Goal: Transaction & Acquisition: Purchase product/service

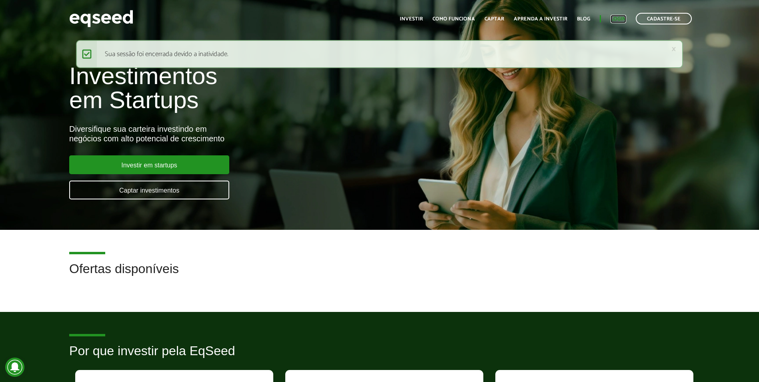
click at [611, 17] on link "Login" at bounding box center [619, 18] width 16 height 5
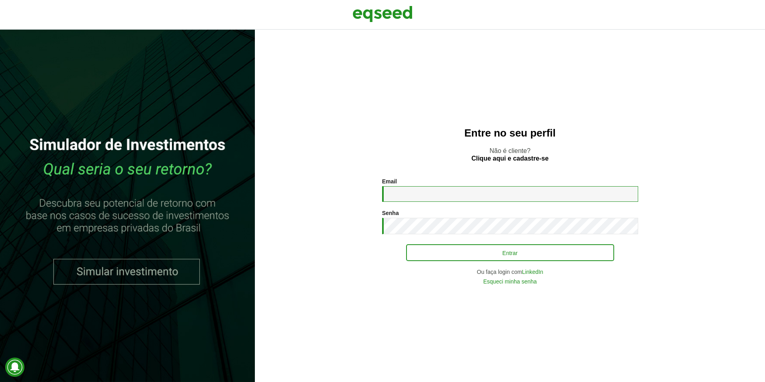
type input "**********"
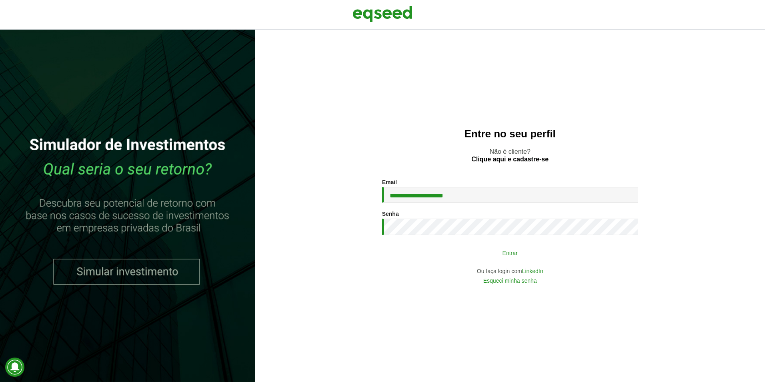
click at [428, 251] on button "Entrar" at bounding box center [510, 252] width 208 height 15
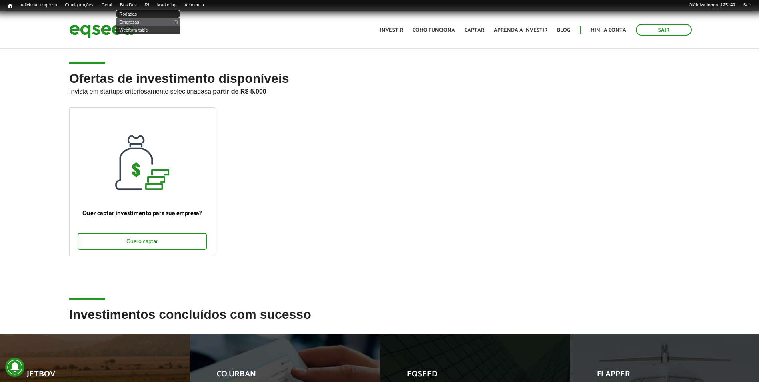
click at [147, 12] on link "Rodadas" at bounding box center [148, 14] width 64 height 8
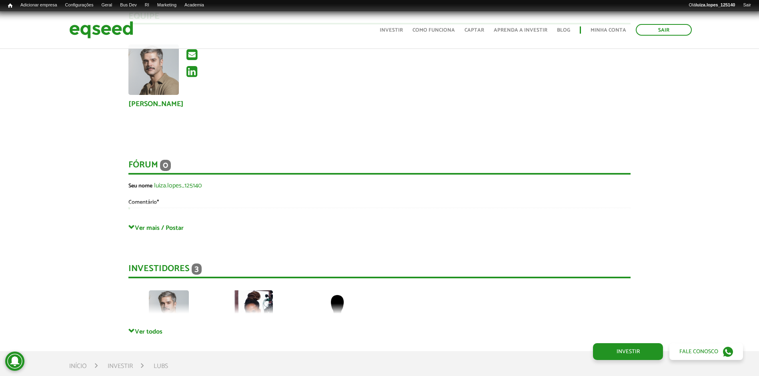
scroll to position [1201, 0]
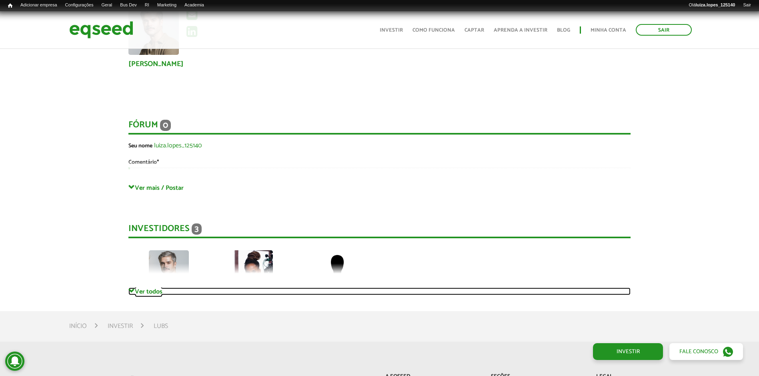
click at [136, 294] on link "Ver todos" at bounding box center [380, 291] width 502 height 8
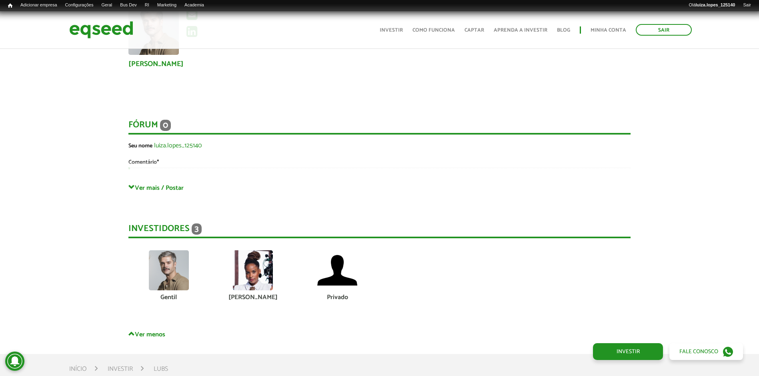
click at [255, 279] on img at bounding box center [253, 270] width 40 height 40
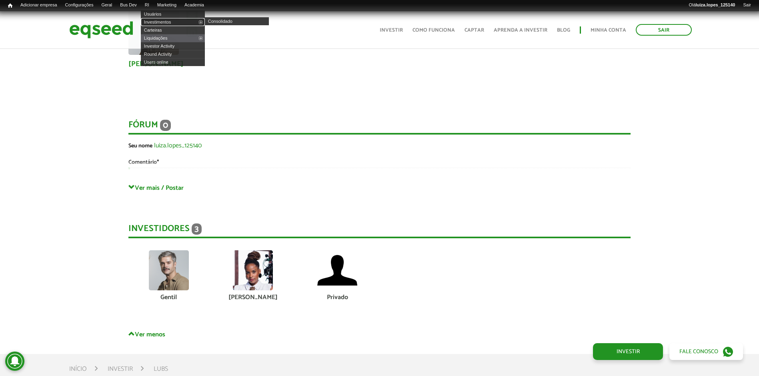
click at [172, 18] on link "Investimentos" at bounding box center [173, 22] width 64 height 8
